Goal: Navigation & Orientation: Find specific page/section

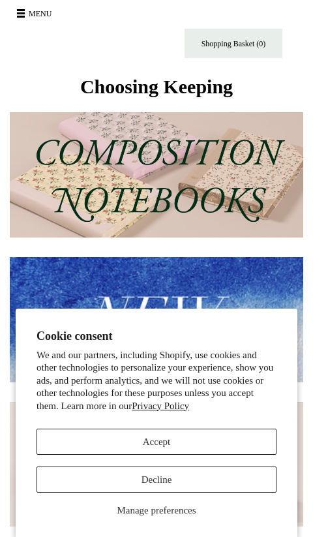
click at [89, 480] on button "Decline" at bounding box center [157, 479] width 240 height 26
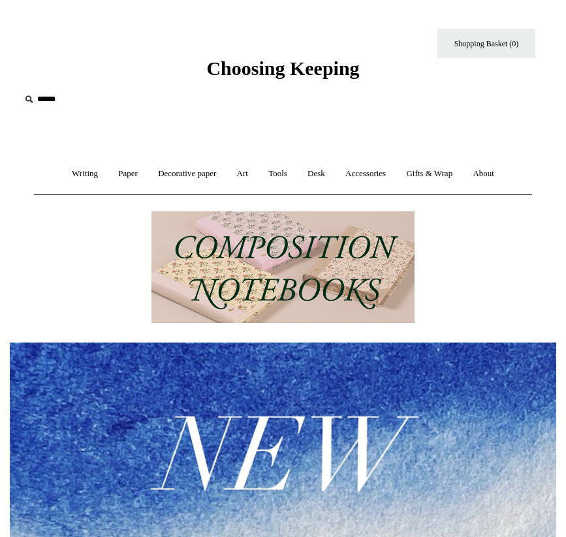
scroll to position [-1, 0]
click at [277, 266] on img at bounding box center [283, 267] width 264 height 112
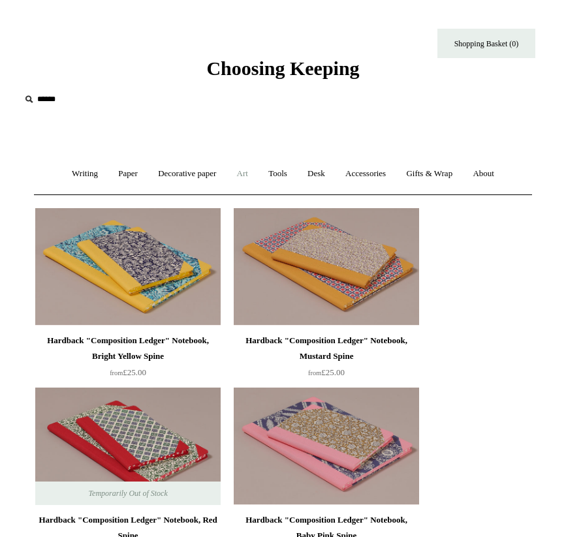
click at [246, 175] on link "Art +" at bounding box center [242, 174] width 29 height 35
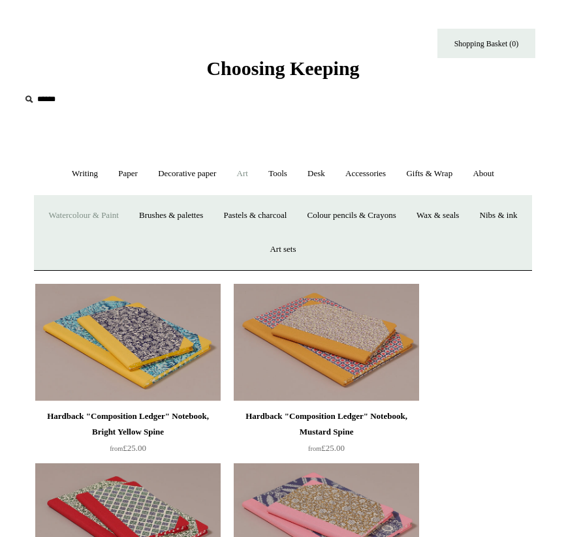
click at [91, 213] on link "Watercolour & Paint" at bounding box center [84, 215] width 88 height 35
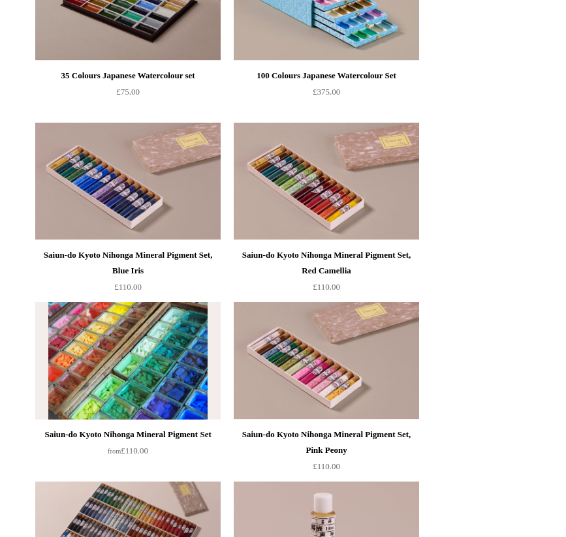
scroll to position [1703, 0]
